Goal: Transaction & Acquisition: Subscribe to service/newsletter

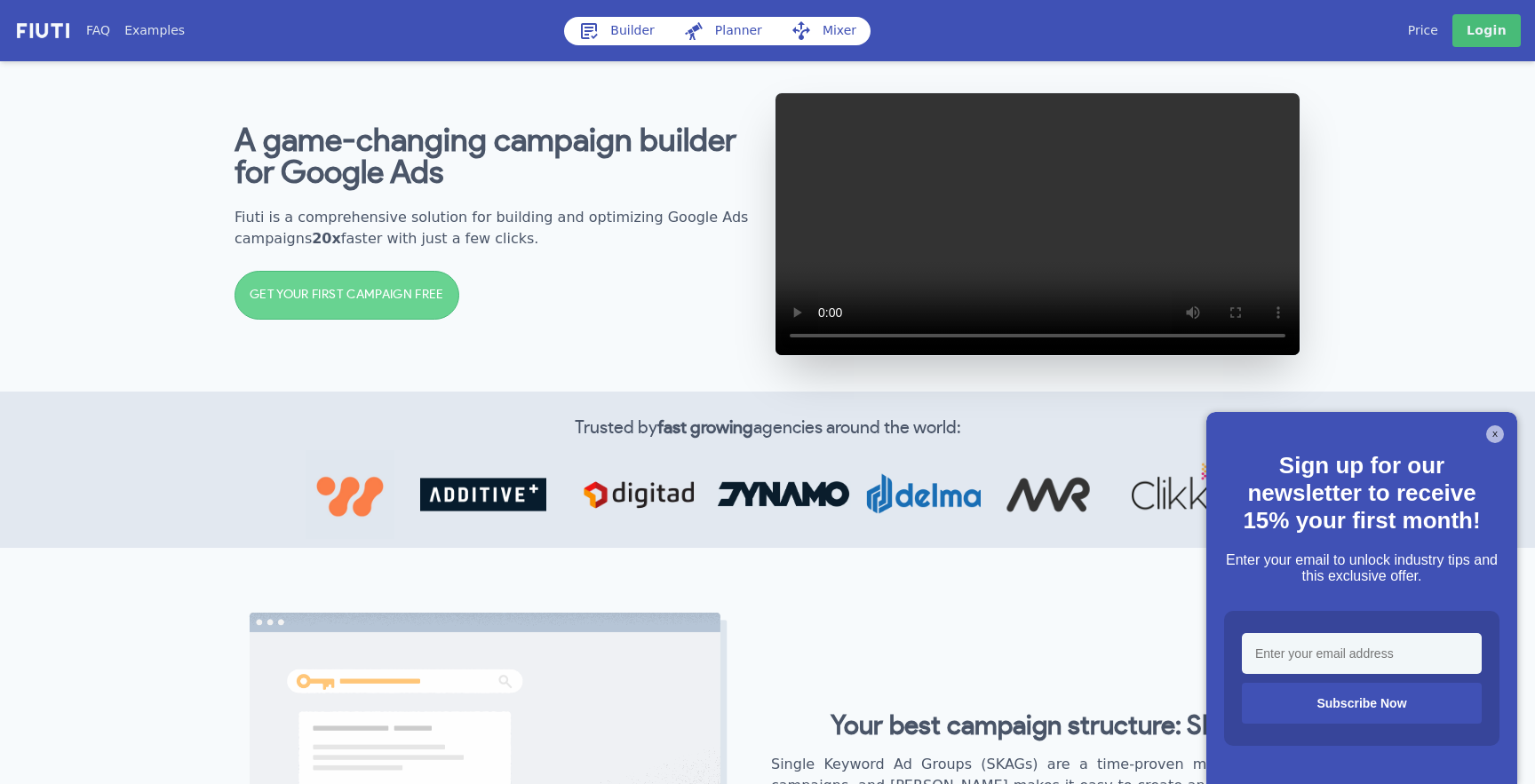
click at [259, 230] on h2 "Fiuti is a comprehensive solution for building and optimizing Google Ads campai…" at bounding box center [497, 228] width 526 height 43
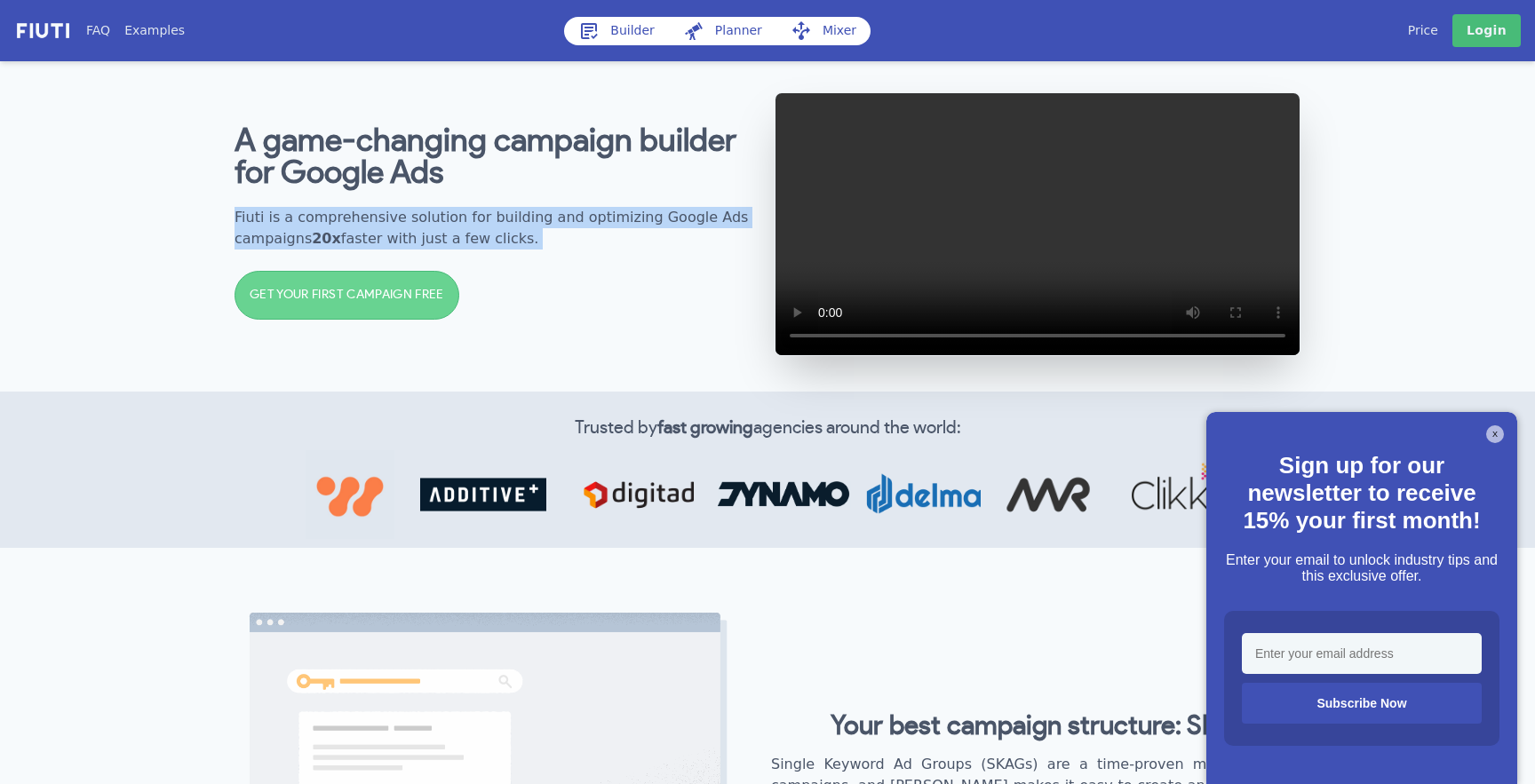
click at [259, 230] on h2 "Fiuti is a comprehensive solution for building and optimizing Google Ads campai…" at bounding box center [497, 228] width 526 height 43
click at [260, 230] on h2 "Fiuti is a comprehensive solution for building and optimizing Google Ads campai…" at bounding box center [497, 228] width 526 height 43
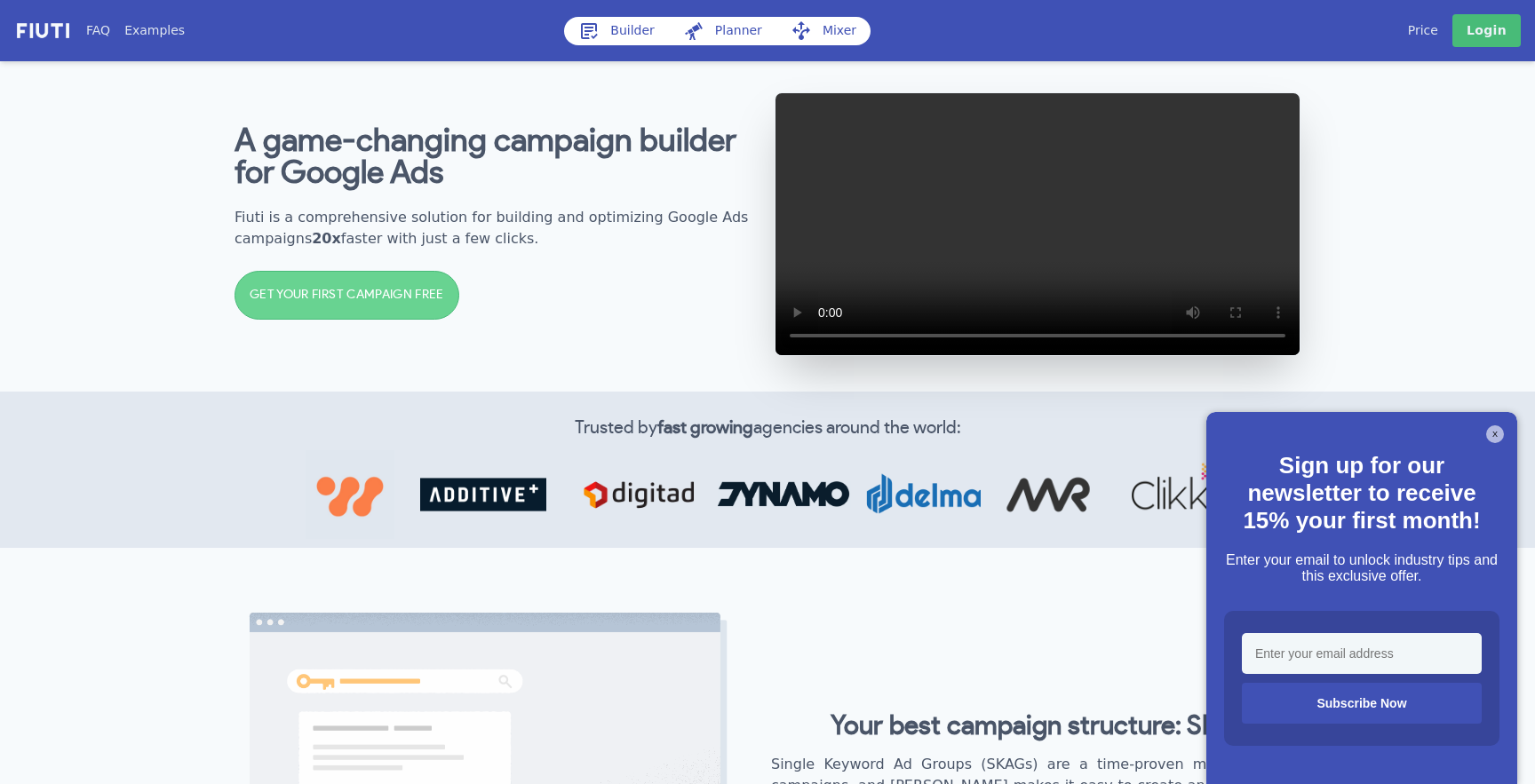
click at [579, 306] on div "A game-changing campaign builder for Google Ads Fiuti is a comprehensive soluti…" at bounding box center [497, 224] width 526 height 233
click at [1433, 31] on link "Price" at bounding box center [1422, 30] width 30 height 19
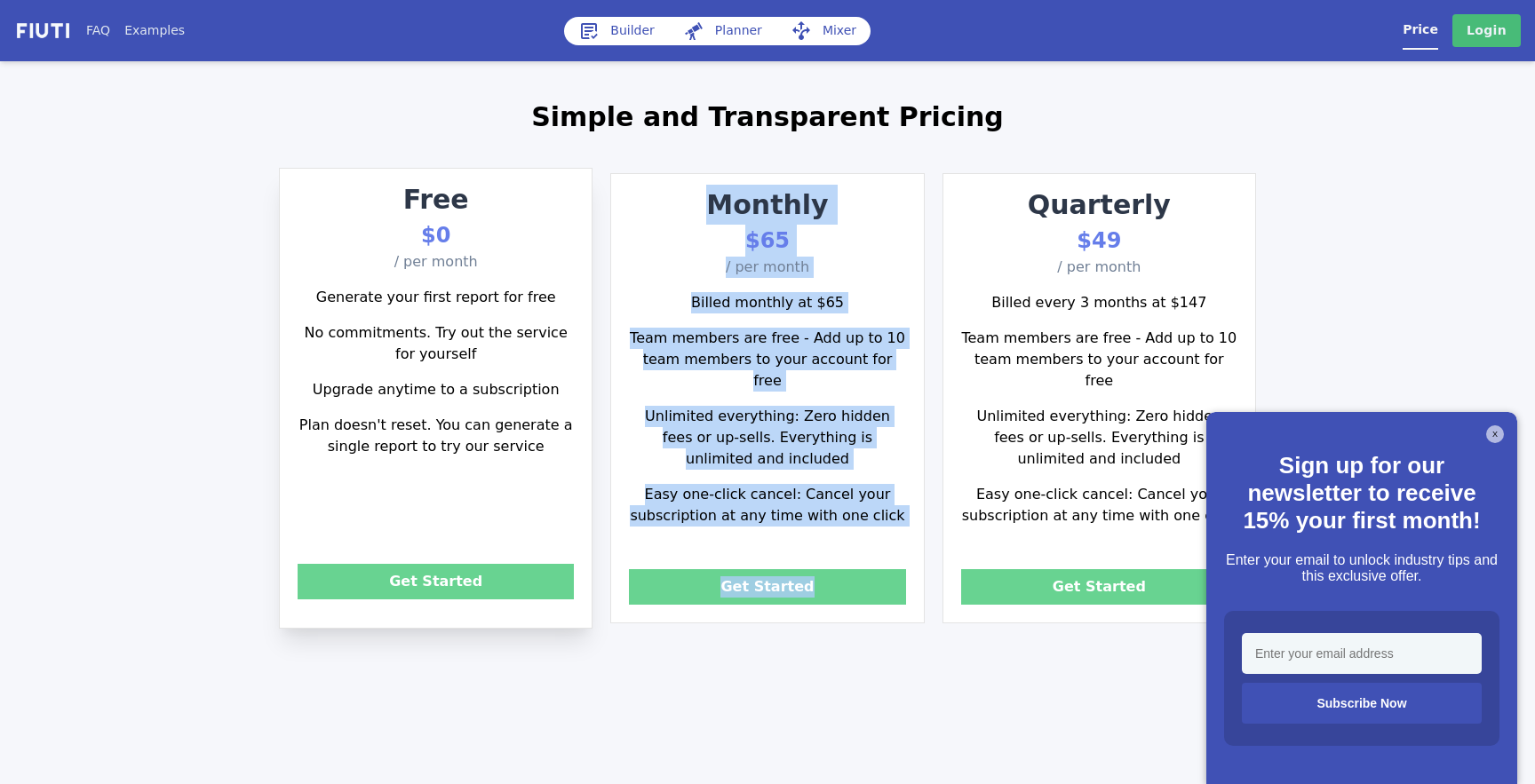
drag, startPoint x: 705, startPoint y: 176, endPoint x: 878, endPoint y: 683, distance: 535.7
click at [878, 681] on div "FAQ Examples Builder Planner Mixer My campaigns Price Settings Login Logout Sim…" at bounding box center [768, 392] width 1535 height 784
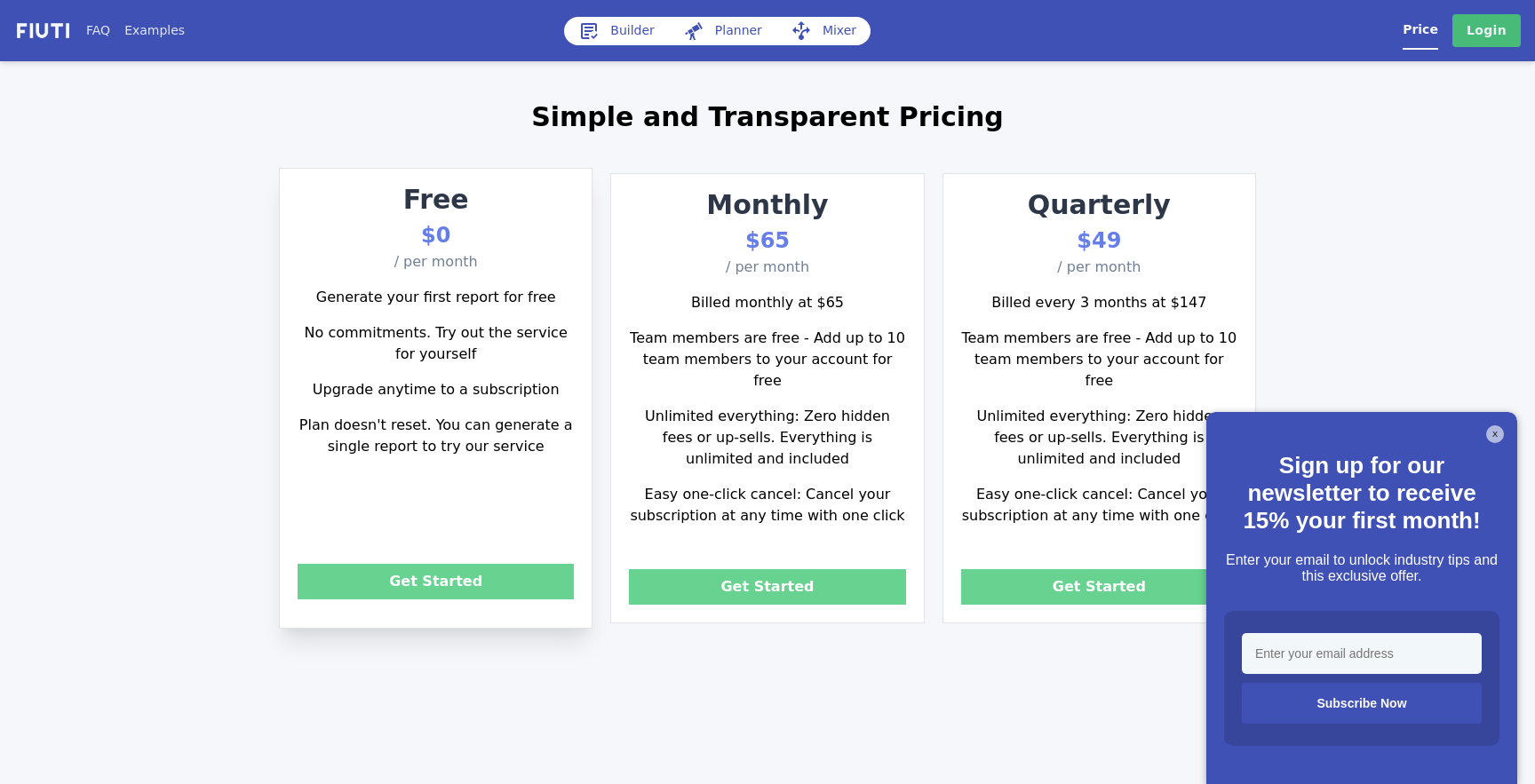
click at [878, 683] on div "FAQ Examples Builder Planner Mixer My campaigns Price Settings Login Logout Sim…" at bounding box center [768, 392] width 1535 height 784
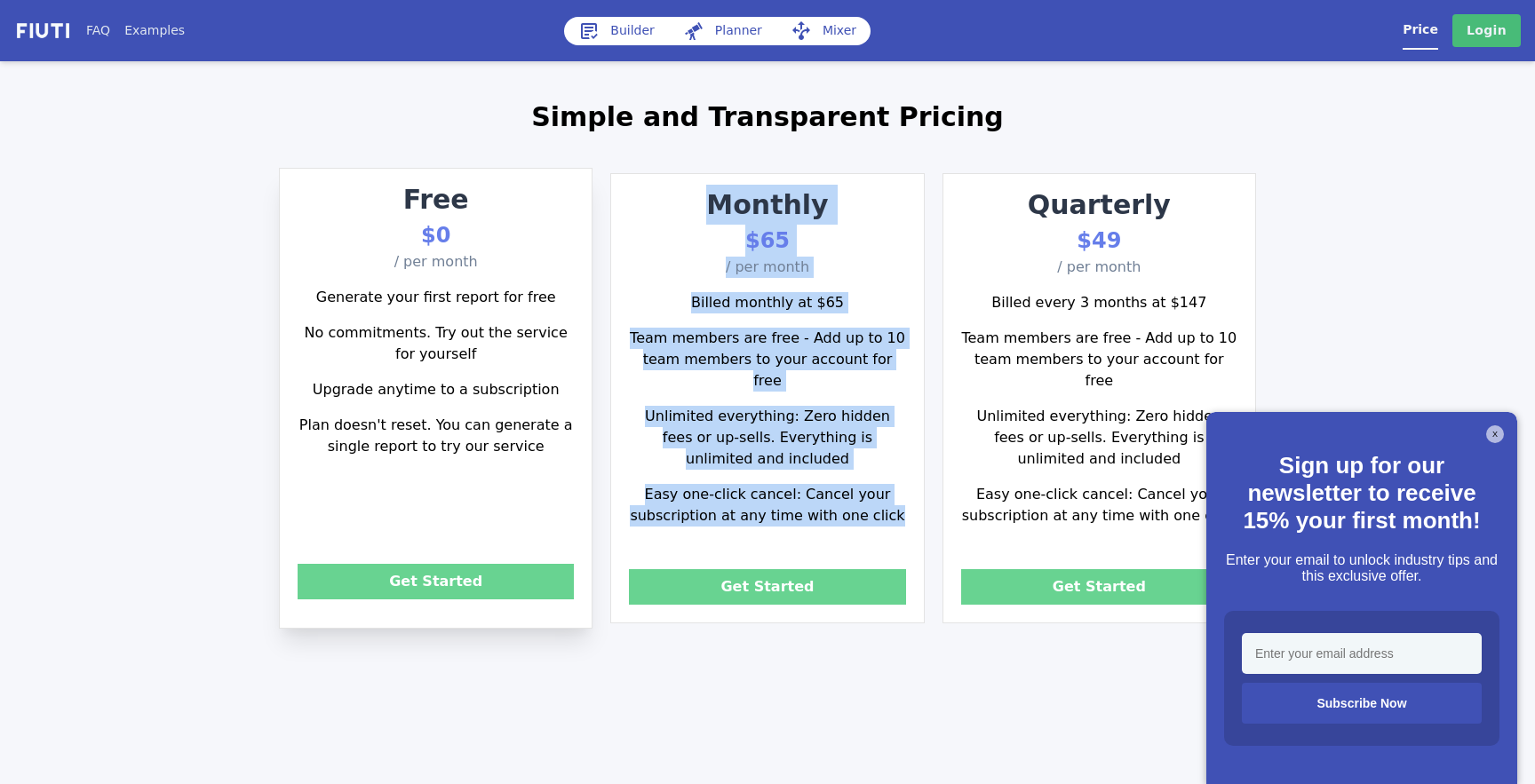
drag, startPoint x: 887, startPoint y: 518, endPoint x: 658, endPoint y: 213, distance: 381.4
click at [659, 214] on div "Monthly $65 / per month Billed monthly at $65 Team members are free - Add up to…" at bounding box center [767, 398] width 314 height 450
click at [658, 213] on p "Monthly" at bounding box center [767, 204] width 312 height 40
drag, startPoint x: 658, startPoint y: 213, endPoint x: 889, endPoint y: 512, distance: 377.8
click at [888, 512] on div "Monthly $65 / per month Billed monthly at $65 Team members are free - Add up to…" at bounding box center [767, 398] width 314 height 450
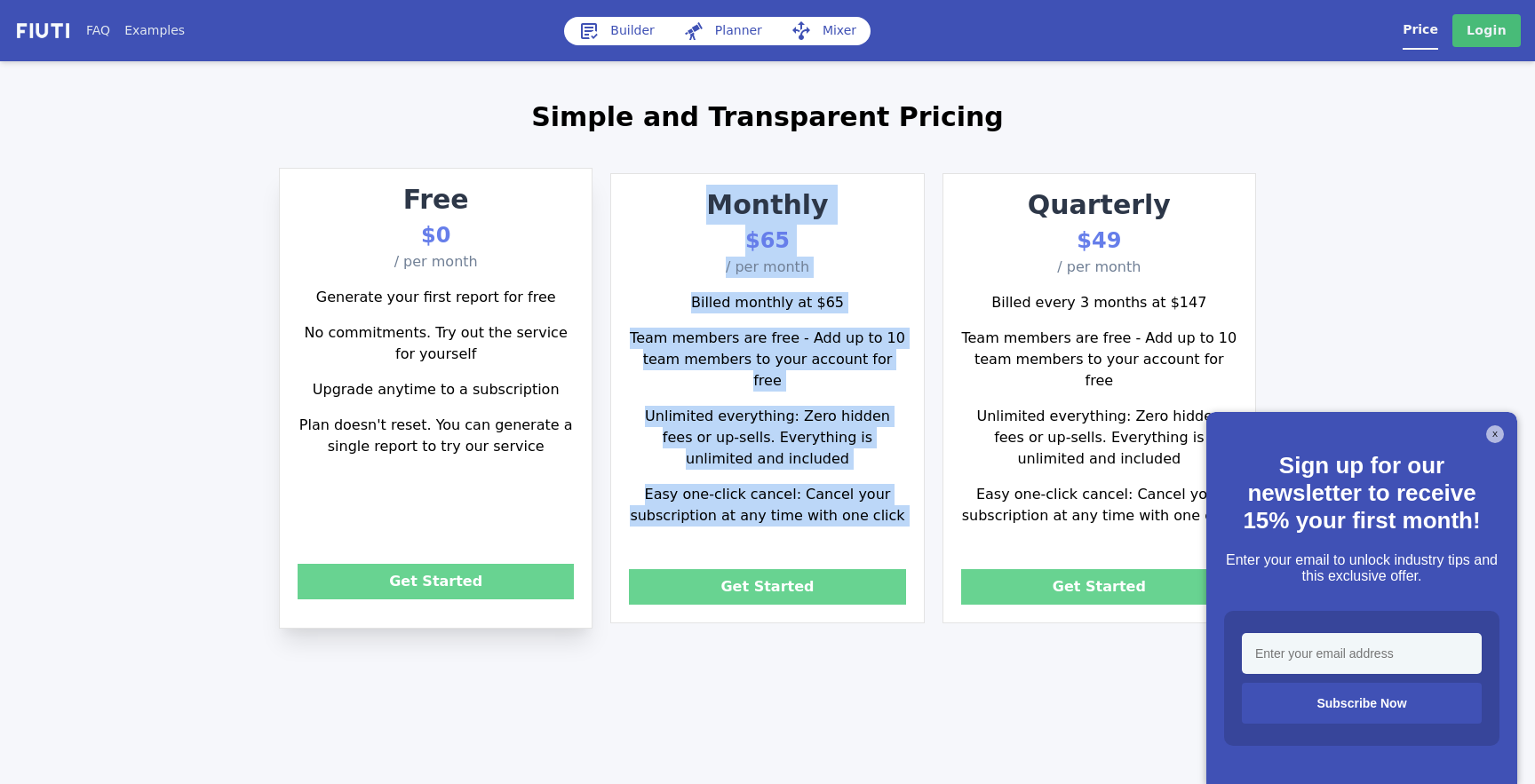
click at [889, 512] on div "Billed monthly at $65 Team members are free - Add up to 10 team members to your…" at bounding box center [767, 417] width 276 height 266
drag, startPoint x: 899, startPoint y: 510, endPoint x: 682, endPoint y: 190, distance: 386.6
click at [682, 190] on div "Monthly $65 / per month Billed monthly at $65 Team members are free - Add up to…" at bounding box center [767, 398] width 314 height 450
click at [682, 191] on p "Monthly" at bounding box center [767, 204] width 312 height 40
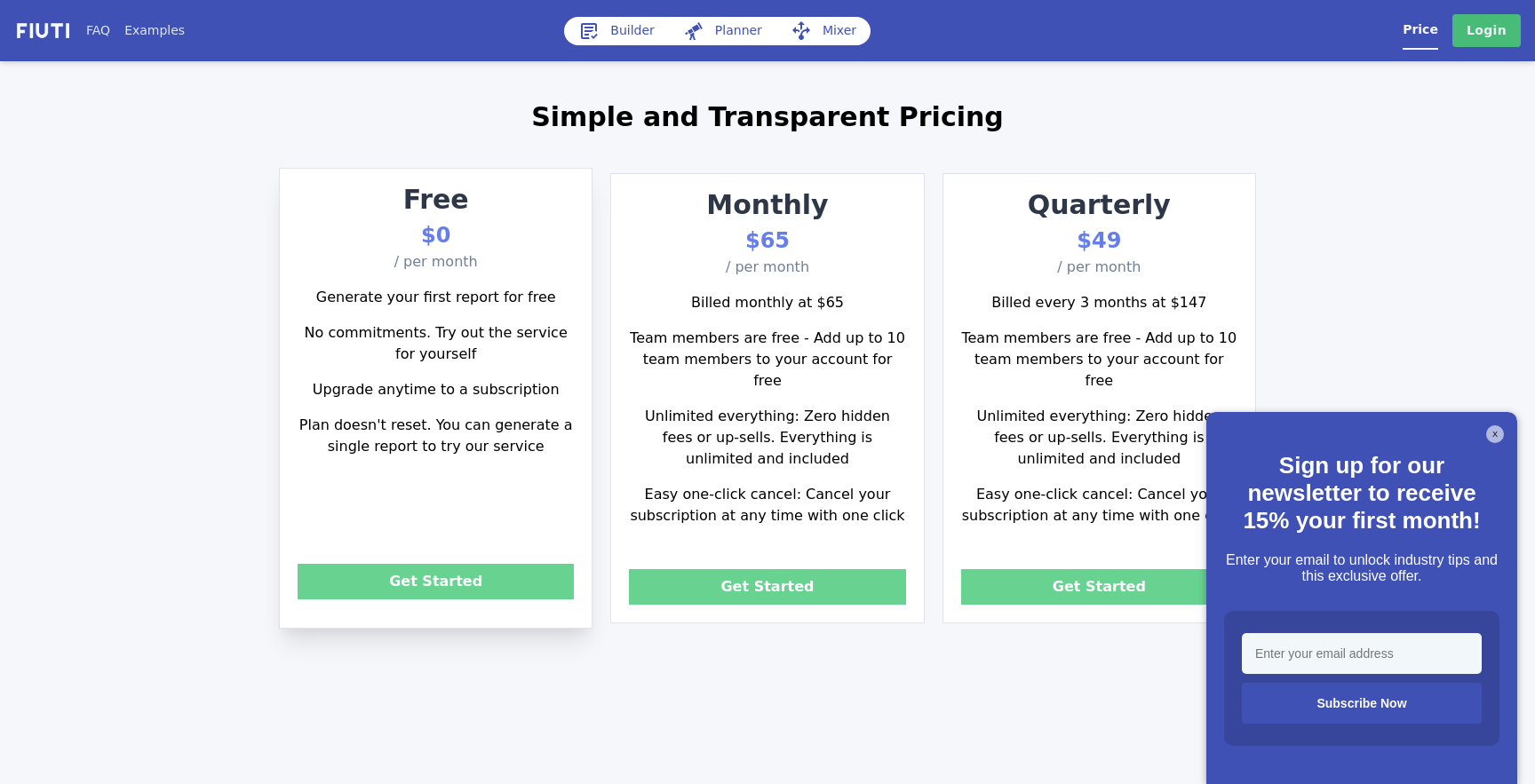
click at [614, 30] on link "Builder" at bounding box center [616, 31] width 105 height 29
